Goal: Check status: Check status

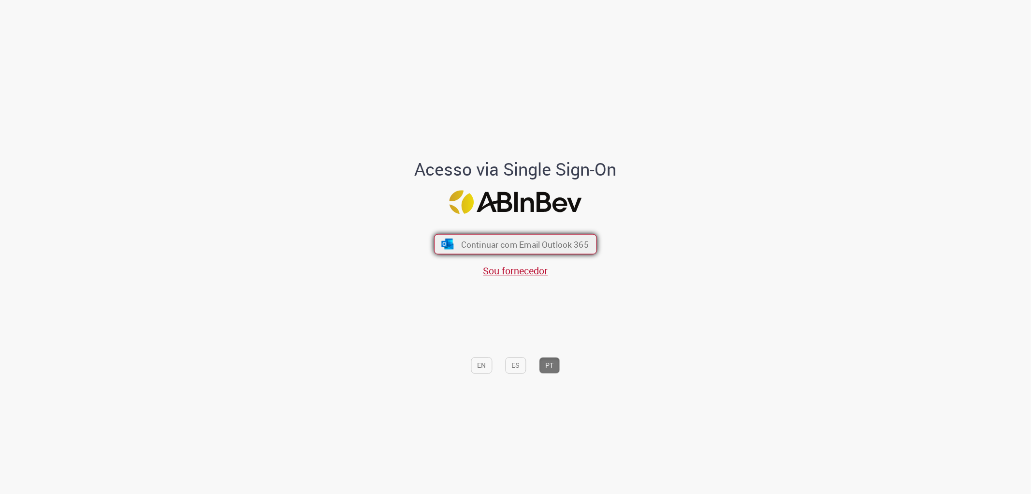
click at [465, 237] on button "Continuar com Email Outlook 365" at bounding box center [515, 244] width 163 height 20
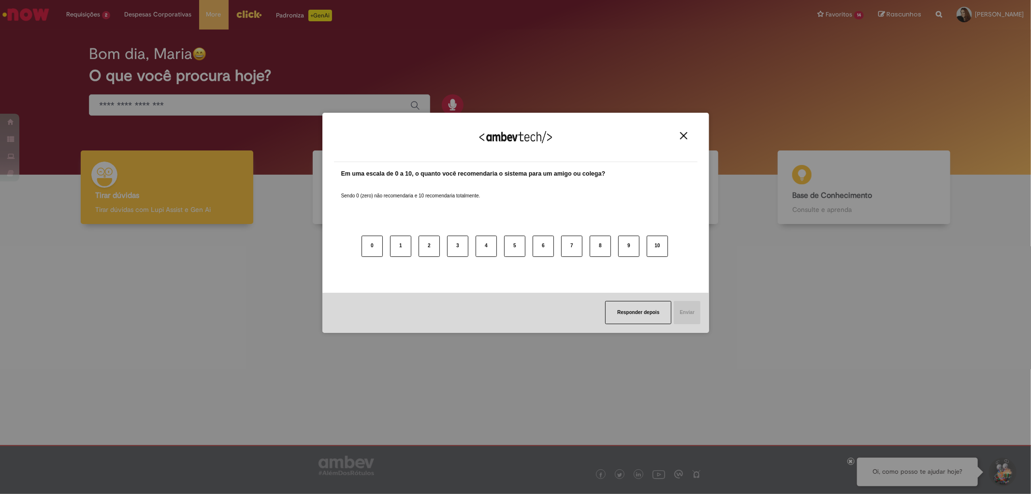
click at [687, 141] on div "Agradecemos seu feedback!" at bounding box center [516, 143] width 364 height 38
click at [684, 134] on img "Close" at bounding box center [683, 135] width 7 height 7
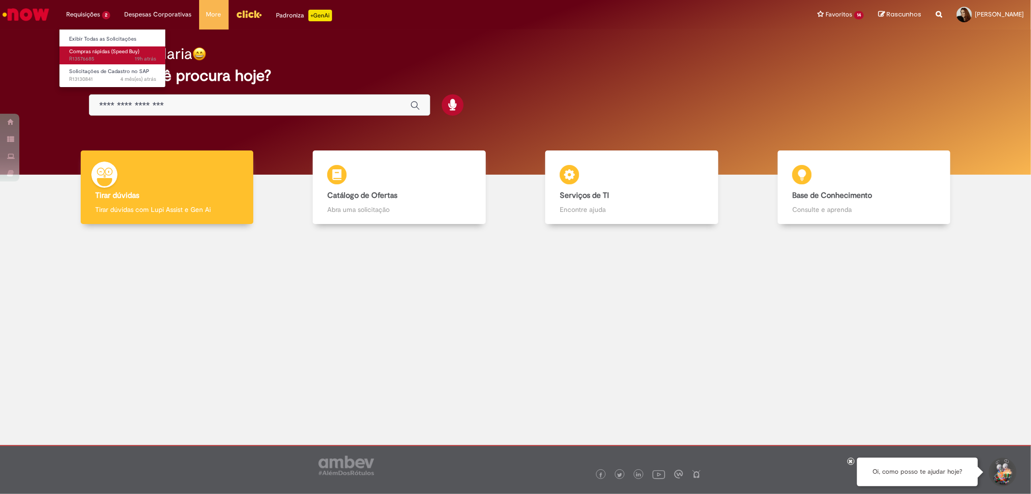
click at [102, 52] on span "Compras rápidas (Speed Buy)" at bounding box center [104, 51] width 70 height 7
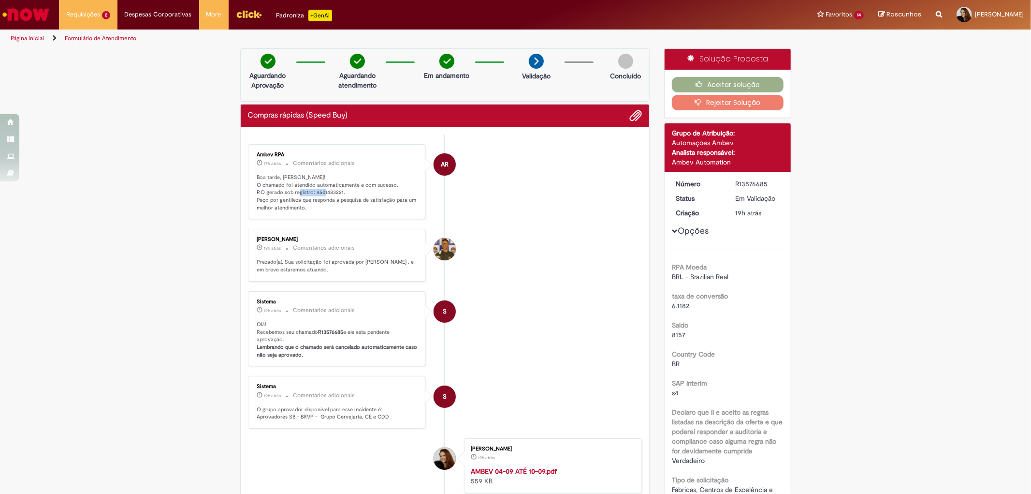
drag, startPoint x: 311, startPoint y: 190, endPoint x: 338, endPoint y: 194, distance: 28.0
click at [338, 194] on p "Boa tarde, Maria! O chamado foi atendido automaticamente e com sucesso. P.O ger…" at bounding box center [337, 193] width 161 height 38
copy p "4501483221."
click at [555, 243] on li "Vinicius Rocha 19h atrás 19 horas atrás Comentários adicionais Prezado(a), Sua …" at bounding box center [445, 255] width 395 height 53
click at [712, 88] on button "Aceitar solução" at bounding box center [728, 84] width 112 height 15
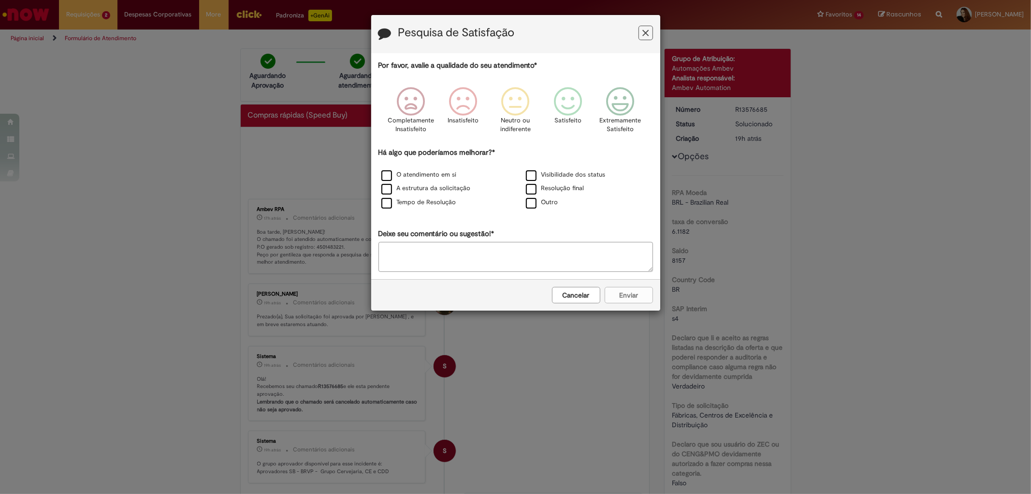
click at [596, 295] on button "Cancelar" at bounding box center [576, 295] width 48 height 16
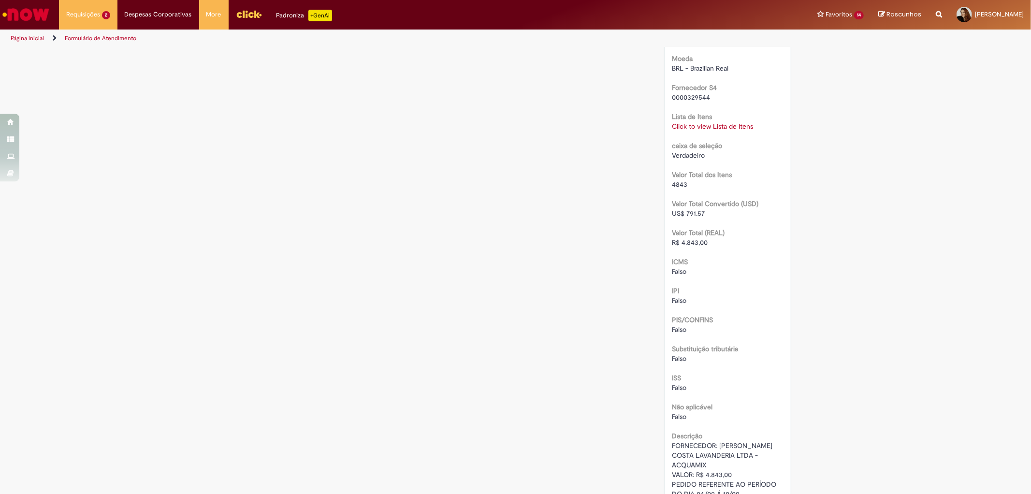
scroll to position [1074, 0]
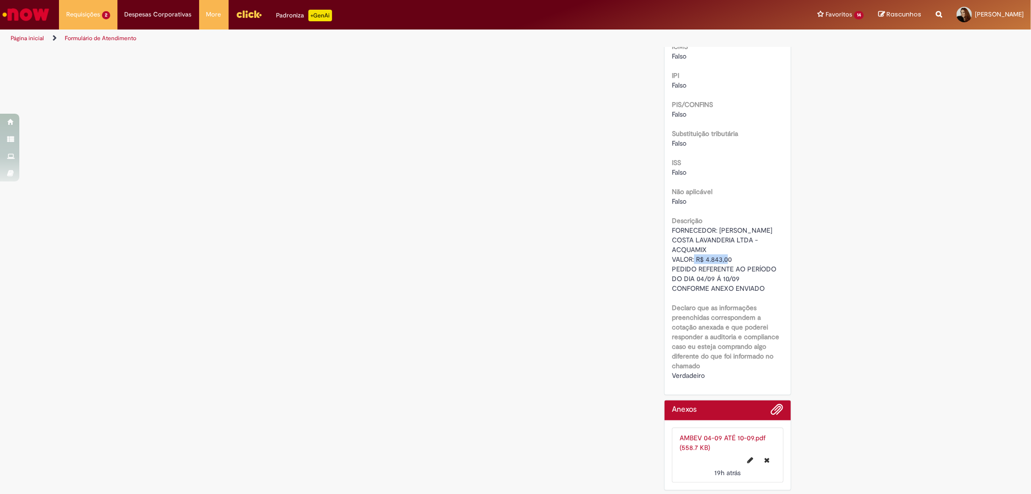
drag, startPoint x: 728, startPoint y: 255, endPoint x: 694, endPoint y: 258, distance: 34.0
click at [694, 258] on span "FORNECEDOR: J NASCIMENTO COSTA LAVANDERIA LTDA - ACQUAMIX VALOR: R$ 4.843,00 PE…" at bounding box center [725, 259] width 106 height 67
copy span "R$ 4.843,00"
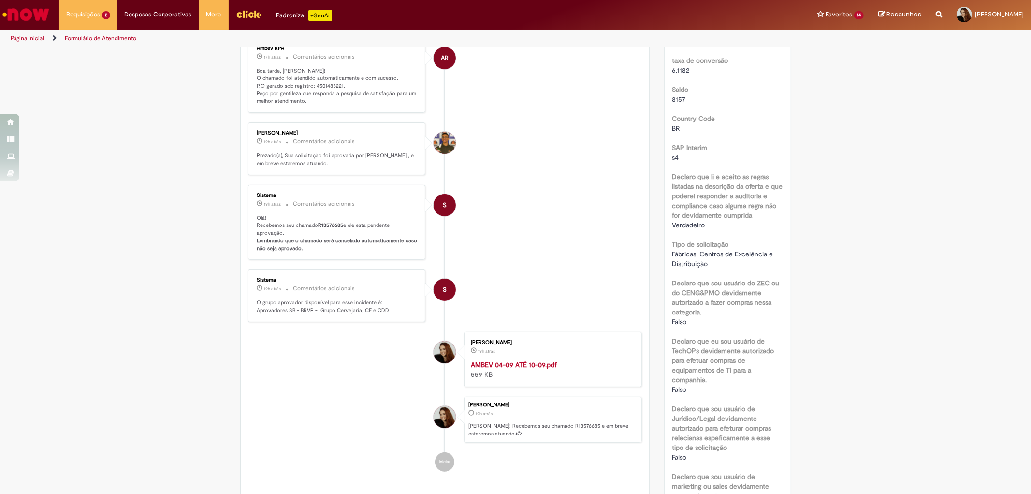
scroll to position [0, 0]
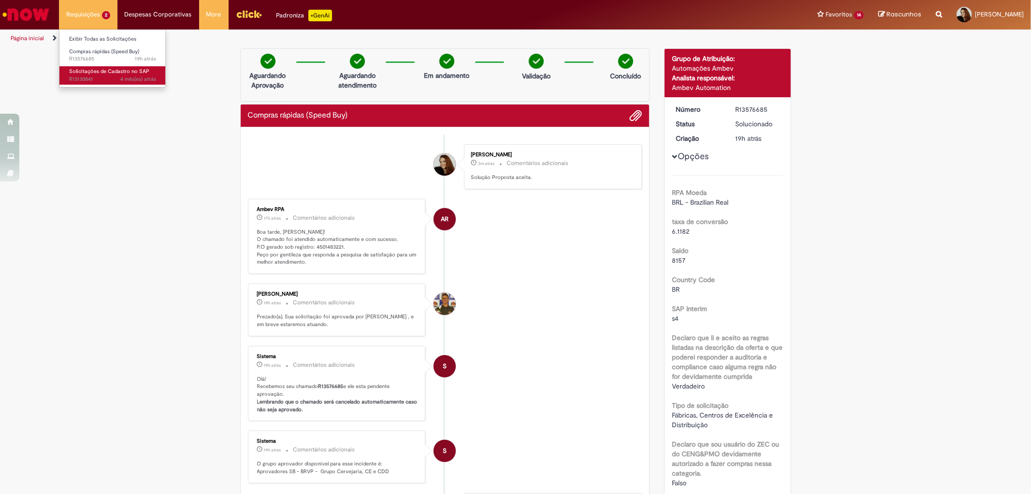
click at [119, 76] on span "4 mês(es) atrás 4 meses atrás R13130841" at bounding box center [112, 79] width 87 height 8
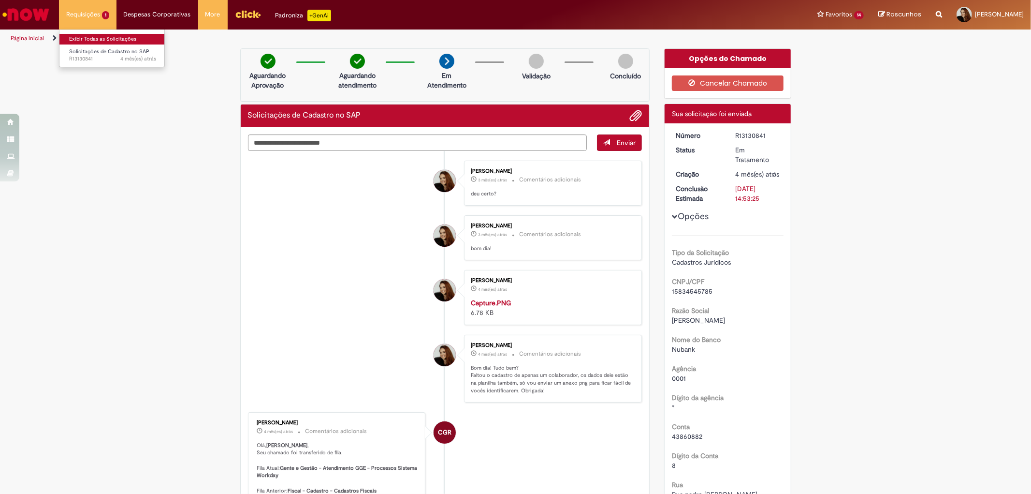
click at [86, 38] on link "Exibir Todas as Solicitações" at bounding box center [112, 39] width 106 height 11
